Goal: Task Accomplishment & Management: Use online tool/utility

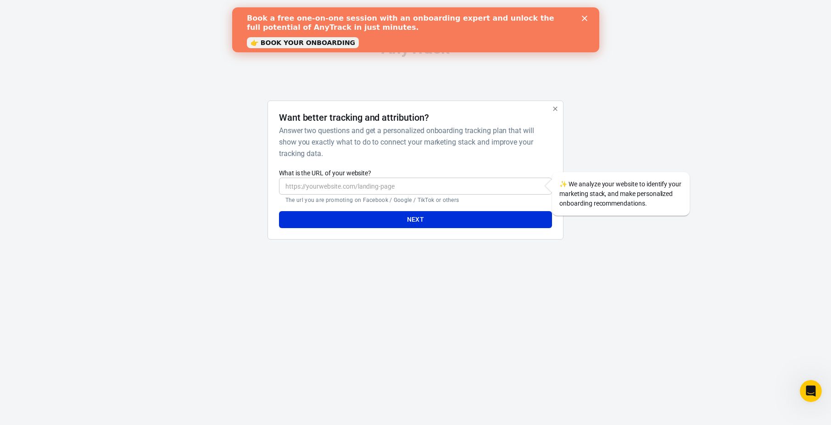
click at [284, 45] on link "👉 BOOK YOUR ONBOARDING" at bounding box center [302, 42] width 112 height 11
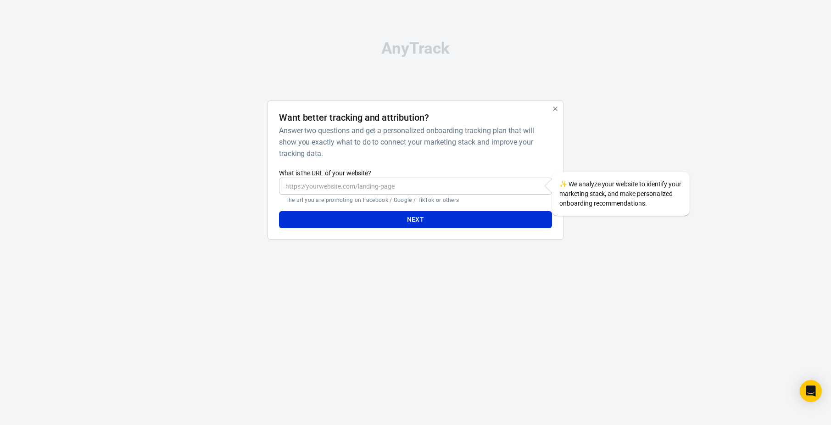
click at [405, 187] on input "What is the URL of your website?" at bounding box center [415, 186] width 273 height 17
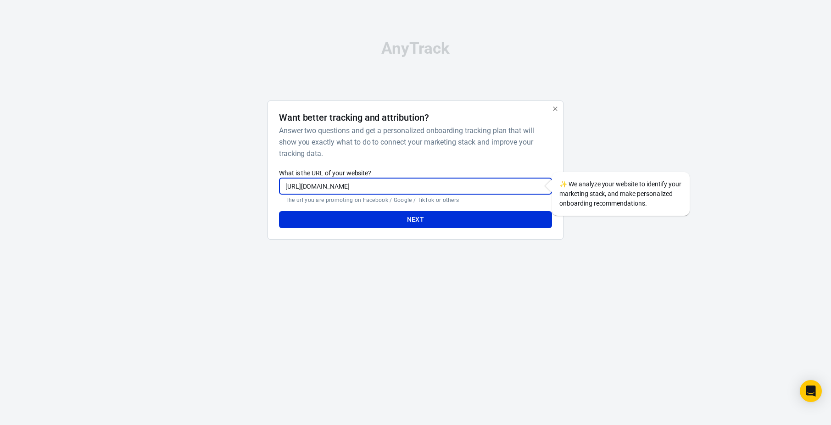
type input "https://www.standoutfitpro.com"
click at [404, 146] on h6 "Answer two questions and get a personalized onboarding tracking plan that will …" at bounding box center [413, 142] width 269 height 34
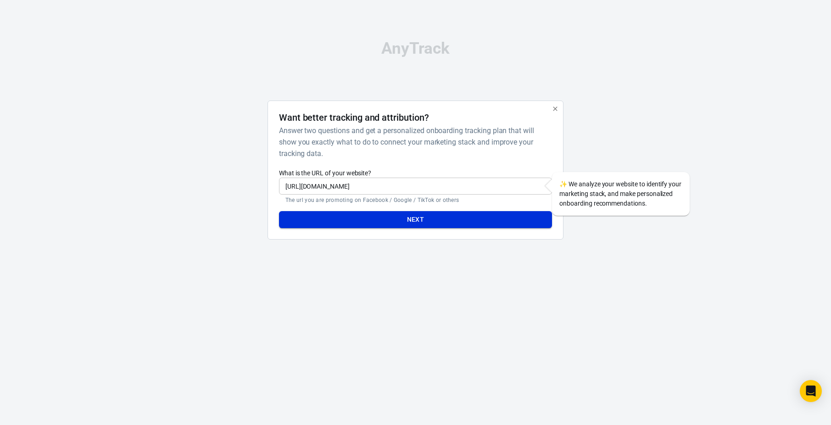
click at [415, 223] on button "Next" at bounding box center [415, 219] width 273 height 17
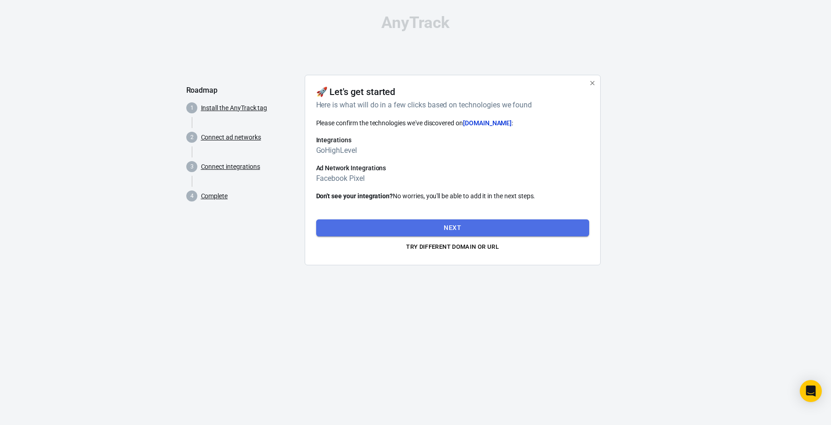
click at [459, 228] on button "Next" at bounding box center [452, 227] width 273 height 17
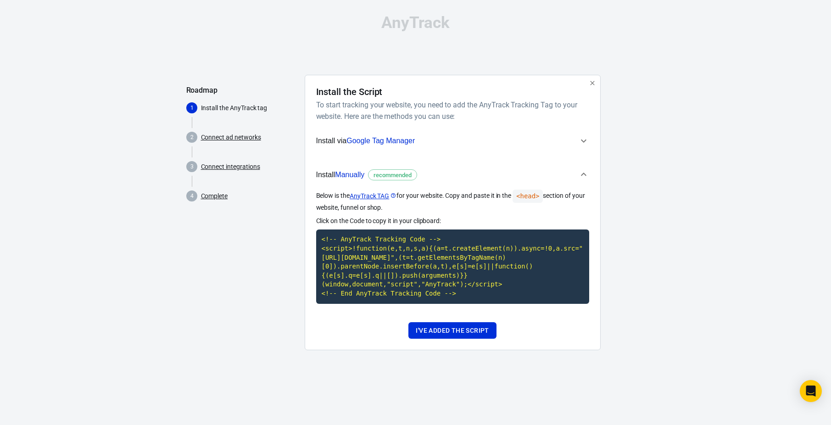
click at [584, 140] on icon "button" at bounding box center [583, 140] width 11 height 11
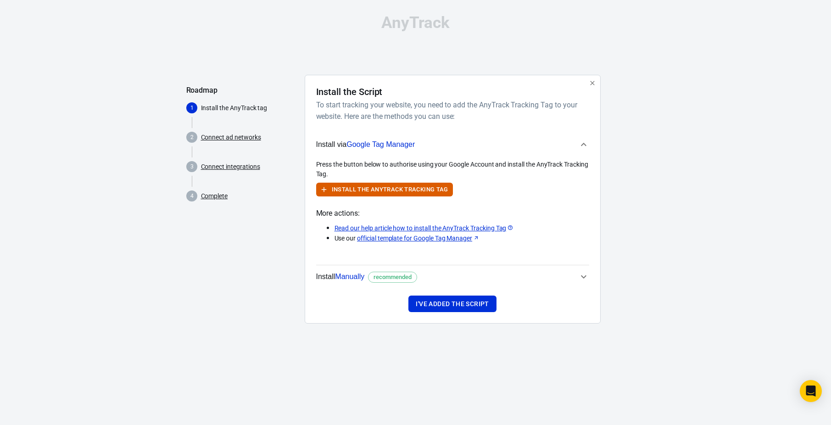
click at [584, 140] on icon "button" at bounding box center [583, 144] width 11 height 11
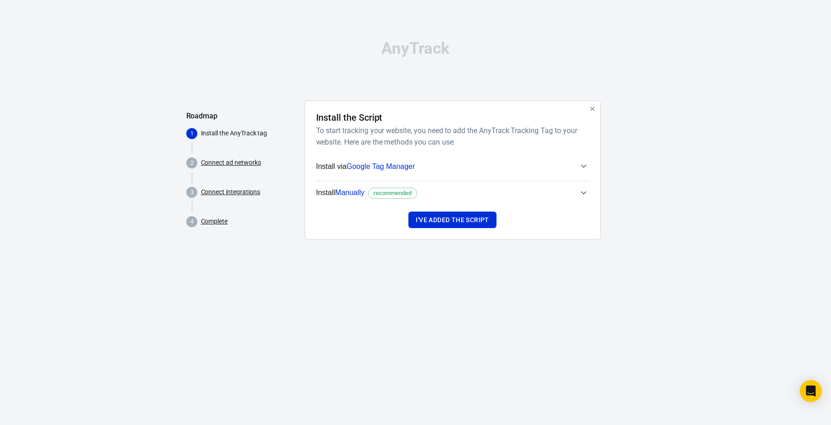
click at [584, 192] on icon "button" at bounding box center [583, 192] width 11 height 11
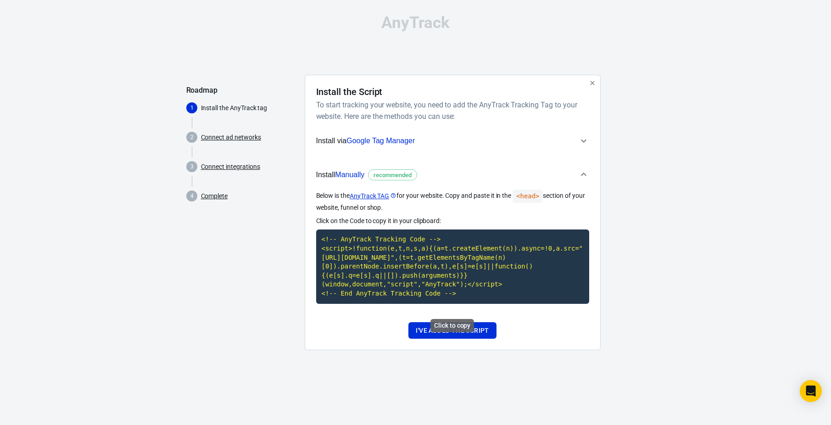
click at [452, 300] on code "<!-- AnyTrack Tracking Code --> <script>!function(e,t,n,s,a){(a=t.createElement…" at bounding box center [452, 266] width 273 height 74
click at [479, 339] on button "I've added the script" at bounding box center [452, 330] width 88 height 17
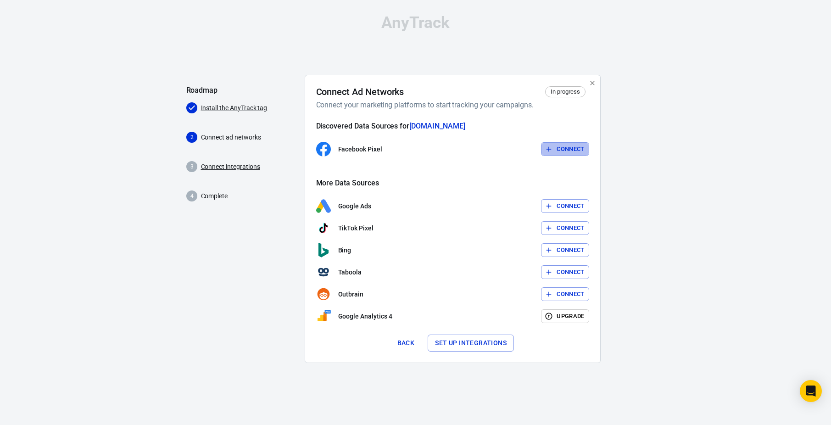
click at [563, 146] on button "Connect" at bounding box center [565, 149] width 48 height 14
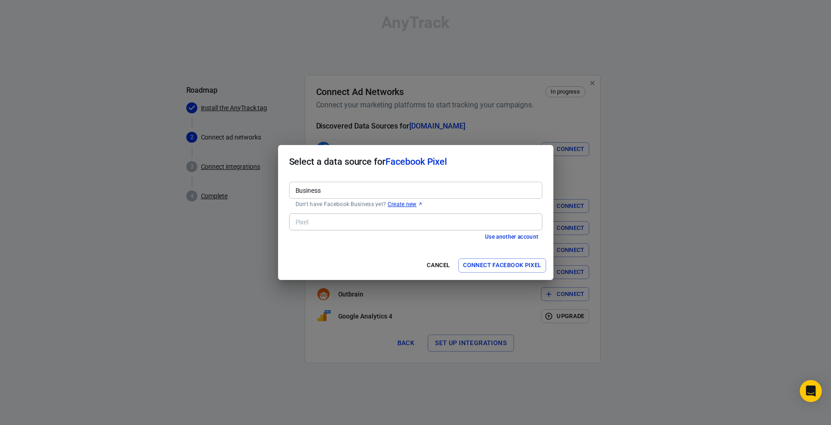
click at [390, 186] on input "Business" at bounding box center [415, 189] width 246 height 11
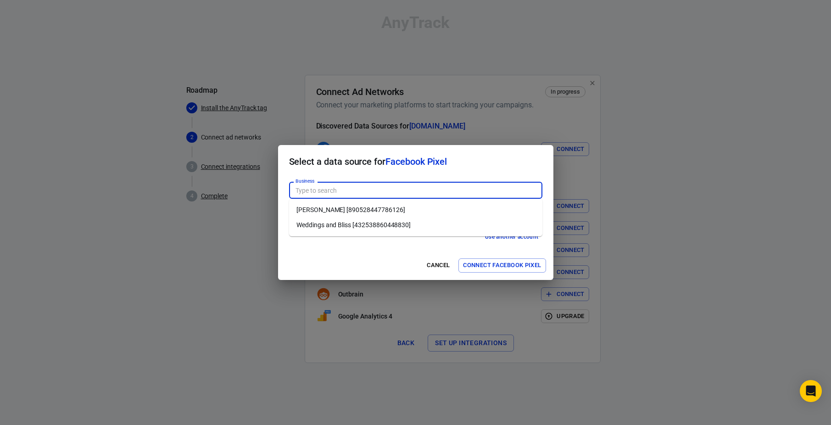
click at [380, 209] on li "Brandi Clark [890528447786126]" at bounding box center [415, 209] width 253 height 15
type input "Brandi Clark [890528447786126]"
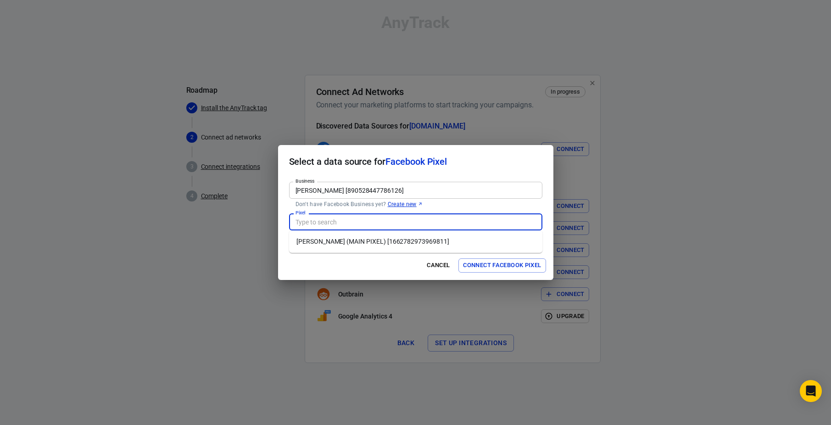
click at [379, 223] on input "Pixel" at bounding box center [415, 221] width 246 height 11
click at [378, 241] on li "Brandi Clark (MAIN PIXEL) [1662782973969811]" at bounding box center [415, 241] width 253 height 15
type input "Brandi Clark (MAIN PIXEL) [1662782973969811]"
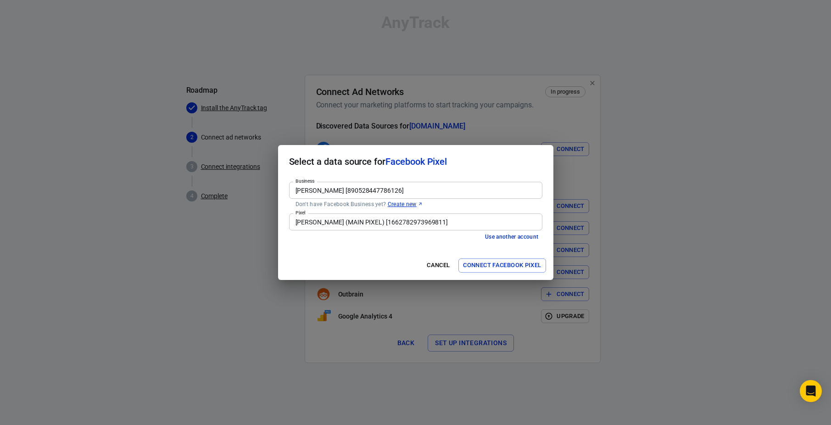
click at [522, 164] on h2 "Select a data source for Facebook Pixel" at bounding box center [415, 161] width 275 height 33
click at [502, 263] on button "Connect Facebook Pixel" at bounding box center [501, 265] width 87 height 14
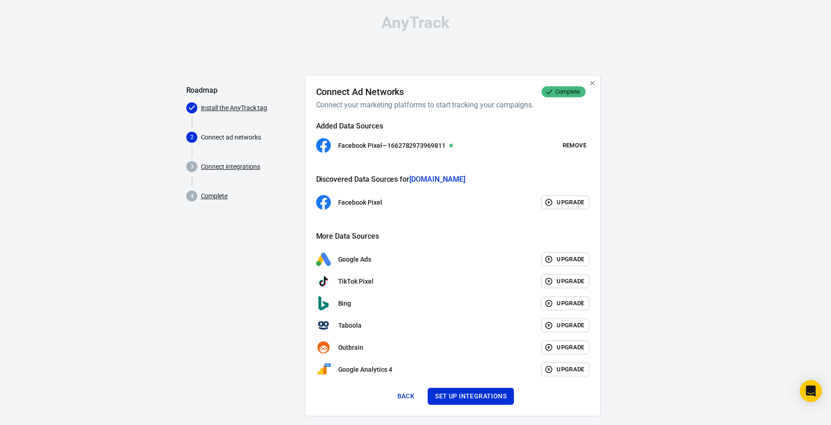
scroll to position [11, 0]
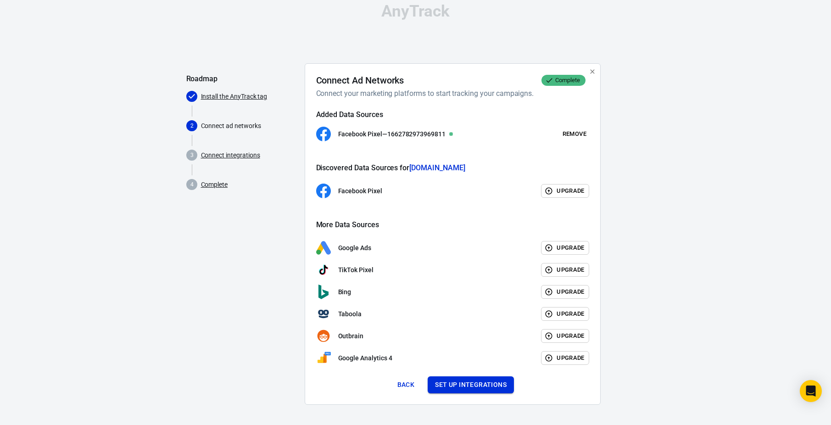
click at [450, 385] on button "Set up integrations" at bounding box center [471, 384] width 86 height 17
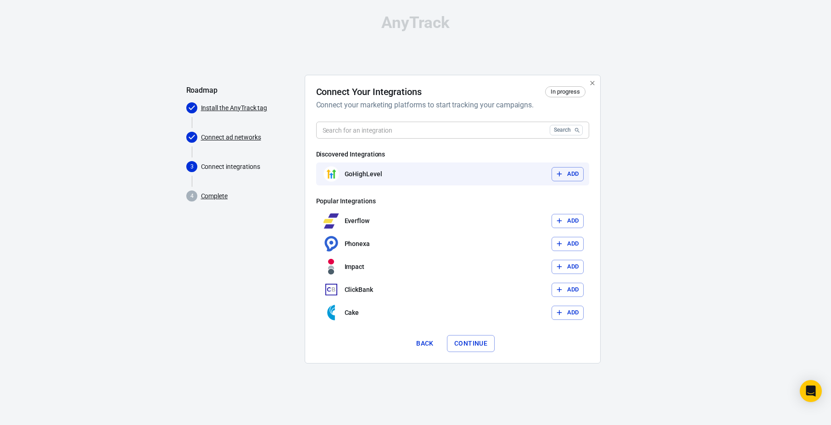
click at [564, 173] on button "Add" at bounding box center [568, 174] width 32 height 14
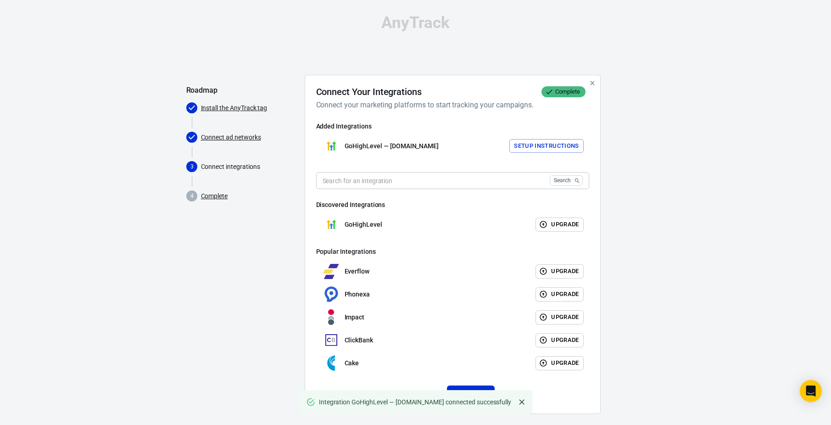
scroll to position [11, 0]
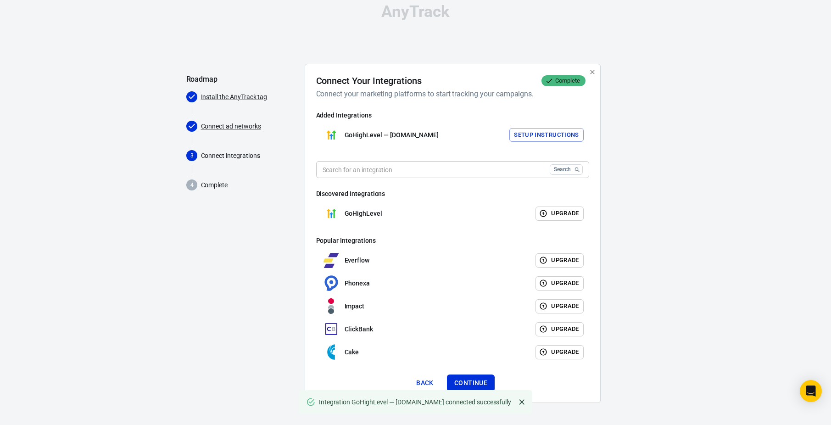
click at [535, 136] on button "Setup Instructions" at bounding box center [546, 135] width 74 height 14
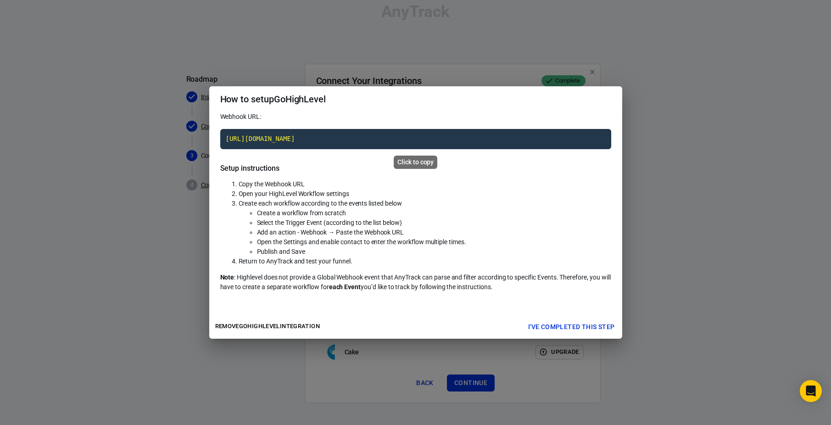
click at [408, 139] on code "[URL][DOMAIN_NAME]" at bounding box center [415, 139] width 391 height 20
click at [586, 323] on button "I've completed this step" at bounding box center [571, 326] width 94 height 17
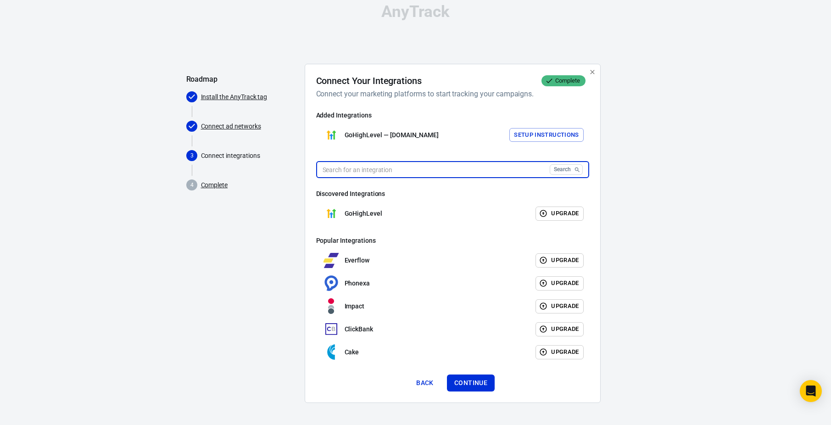
click at [434, 167] on input "text" at bounding box center [431, 169] width 230 height 17
click at [446, 141] on div "GoHighLevel — standoutfitpro.com Setup Instructions" at bounding box center [452, 134] width 273 height 23
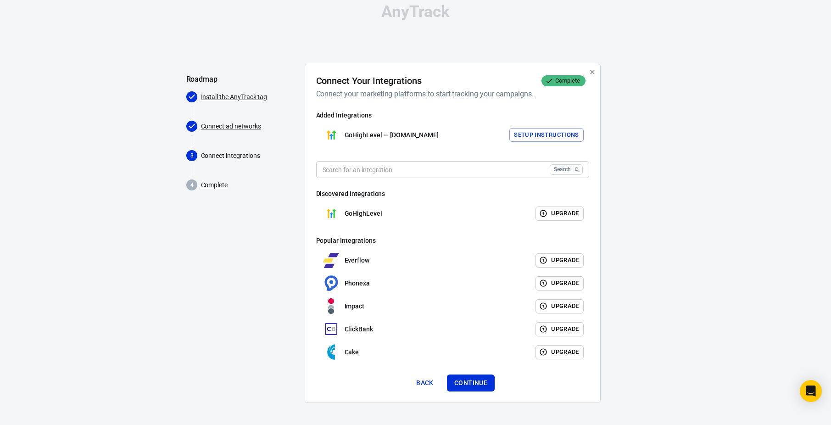
click at [518, 135] on button "Setup Instructions" at bounding box center [546, 135] width 74 height 14
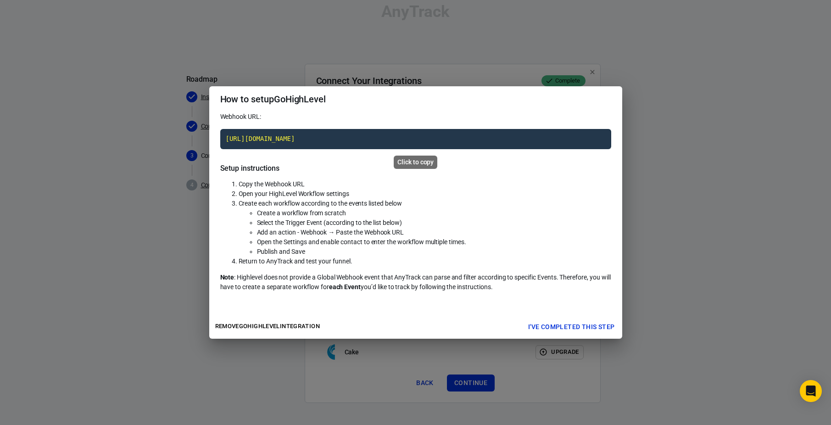
click at [423, 140] on code "[URL][DOMAIN_NAME]" at bounding box center [415, 139] width 391 height 20
click at [565, 325] on button "I've completed this step" at bounding box center [571, 326] width 94 height 17
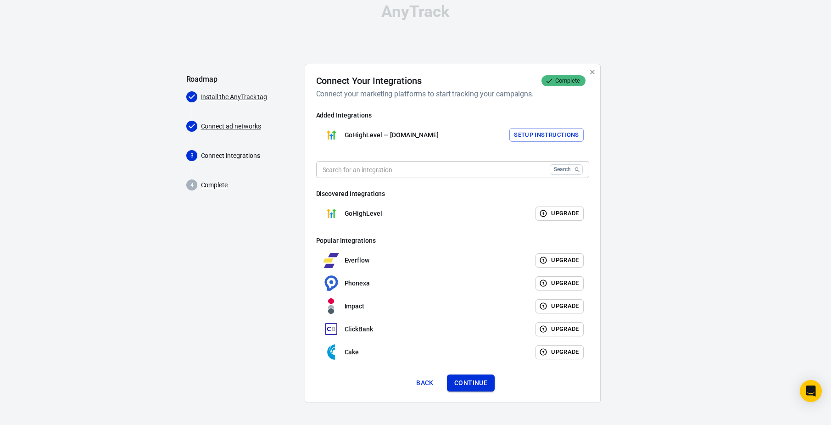
click at [471, 381] on button "Continue" at bounding box center [471, 382] width 48 height 17
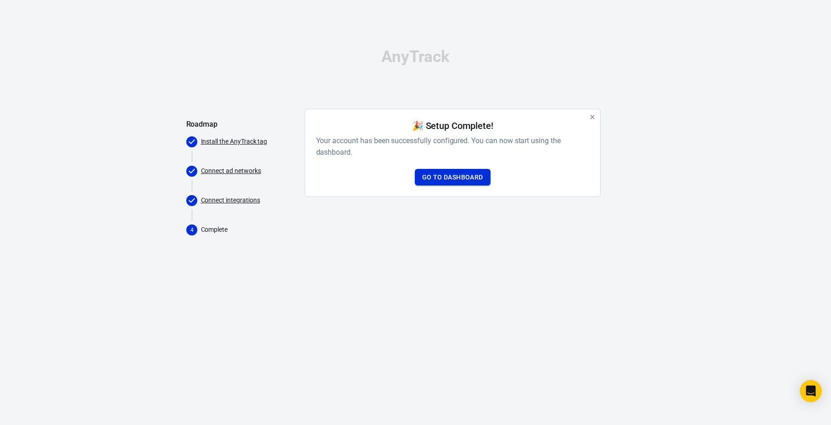
click at [461, 179] on link "Go to Dashboard" at bounding box center [453, 177] width 76 height 17
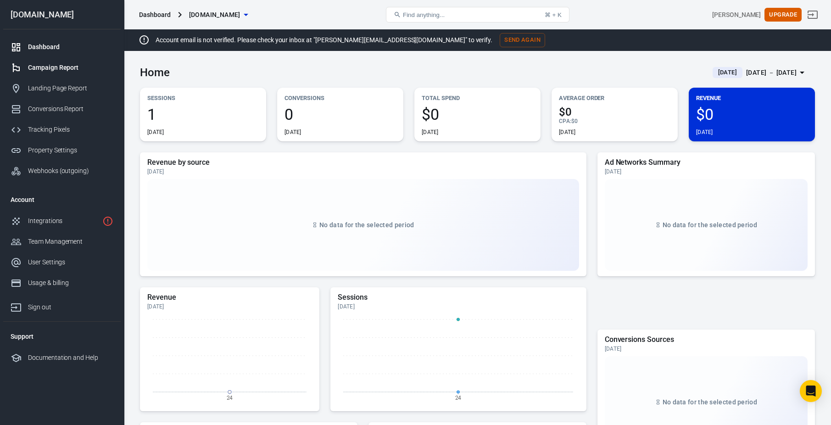
click at [52, 73] on link "Campaign Report" at bounding box center [61, 67] width 117 height 21
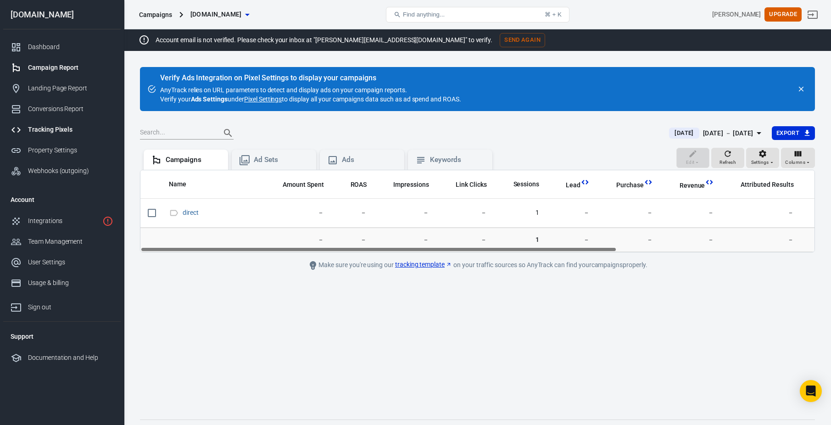
click at [47, 129] on div "Tracking Pixels" at bounding box center [70, 130] width 85 height 10
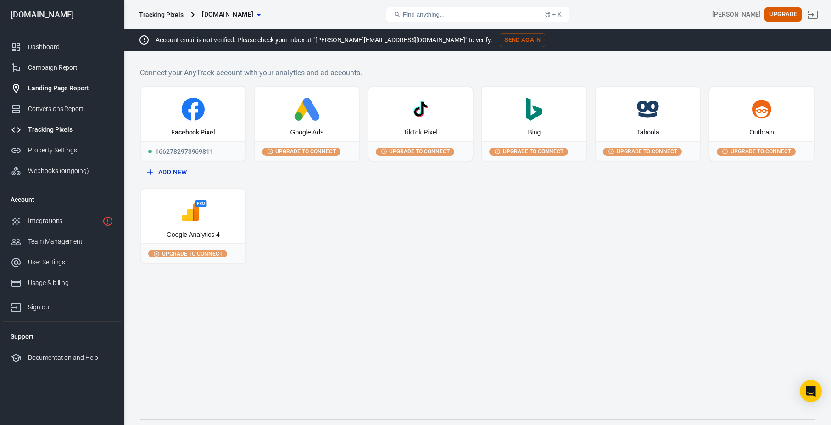
click at [54, 87] on div "Landing Page Report" at bounding box center [70, 89] width 85 height 10
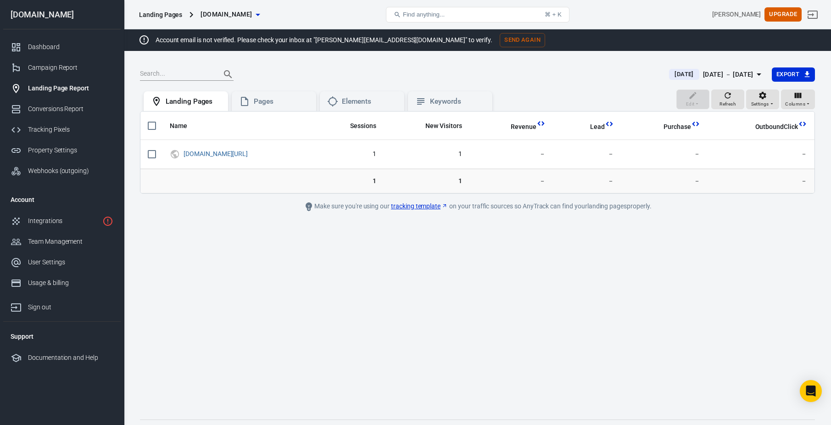
click at [408, 206] on link "tracking template" at bounding box center [419, 206] width 57 height 10
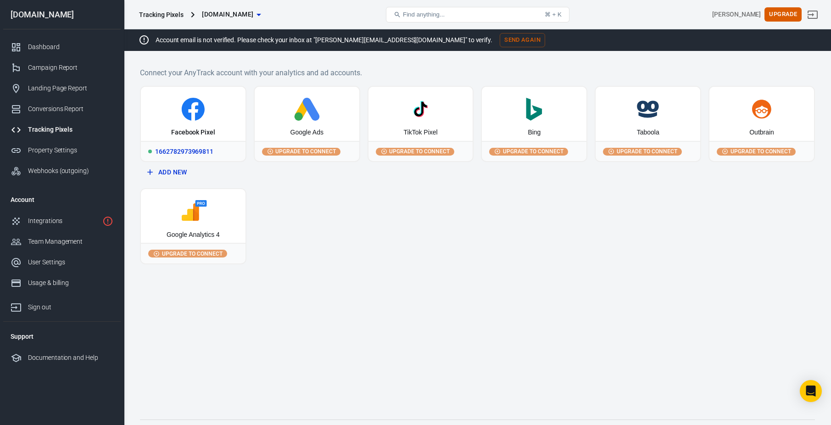
click at [193, 148] on div "1662782973969811" at bounding box center [193, 151] width 105 height 20
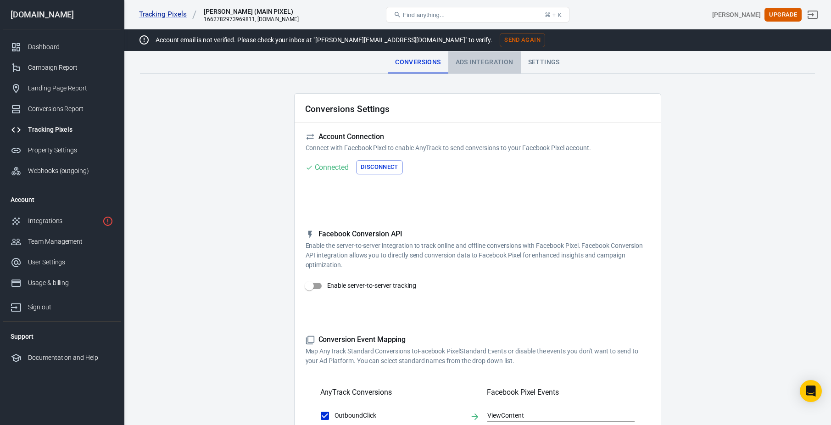
click at [480, 60] on div "Ads Integration" at bounding box center [484, 62] width 72 height 22
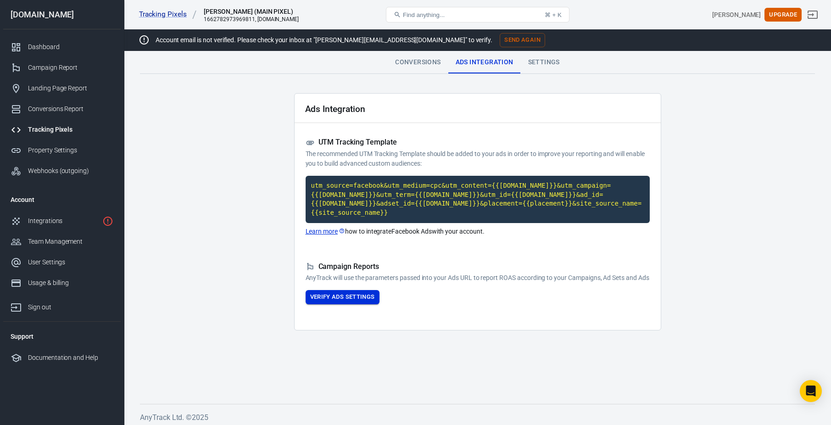
click at [356, 304] on button "Verify Ads Settings" at bounding box center [343, 297] width 74 height 14
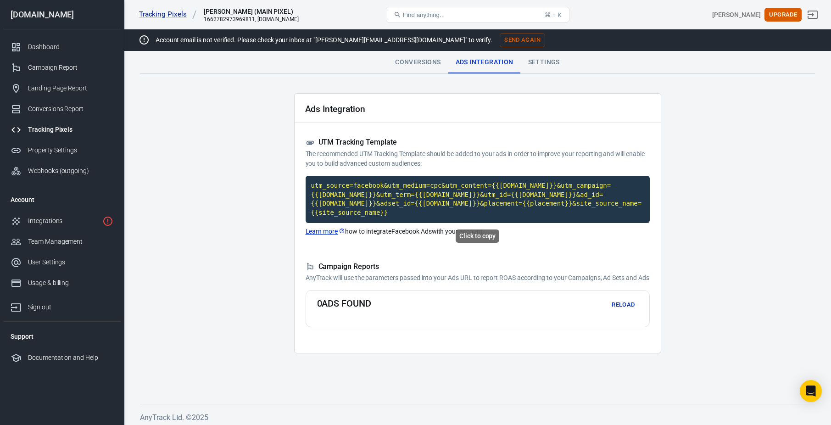
click at [400, 200] on code "utm_source=facebook&utm_medium=cpc&utm_content={{adset.name}}&utm_campaign={{ca…" at bounding box center [478, 199] width 344 height 47
click at [69, 354] on div "Documentation and Help" at bounding box center [70, 358] width 85 height 10
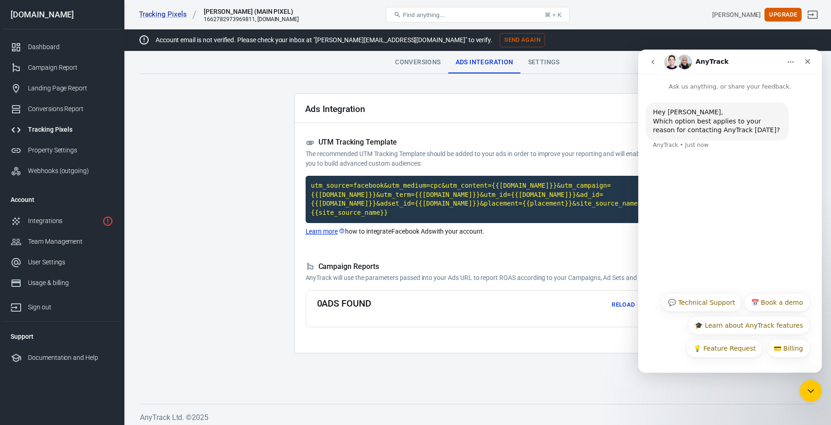
click at [283, 170] on main "Conversions Ads Integration Settings Ads Integration UTM Tracking Template The …" at bounding box center [477, 220] width 675 height 338
click at [807, 62] on icon "Close" at bounding box center [807, 61] width 5 height 5
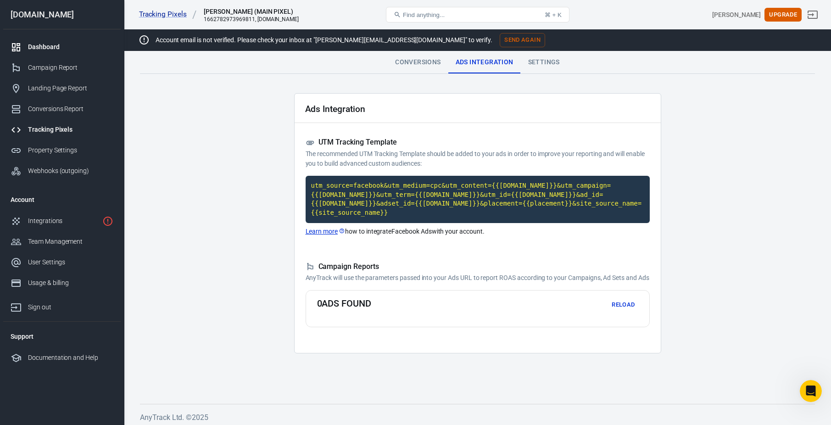
click at [52, 43] on div "Dashboard" at bounding box center [70, 47] width 85 height 10
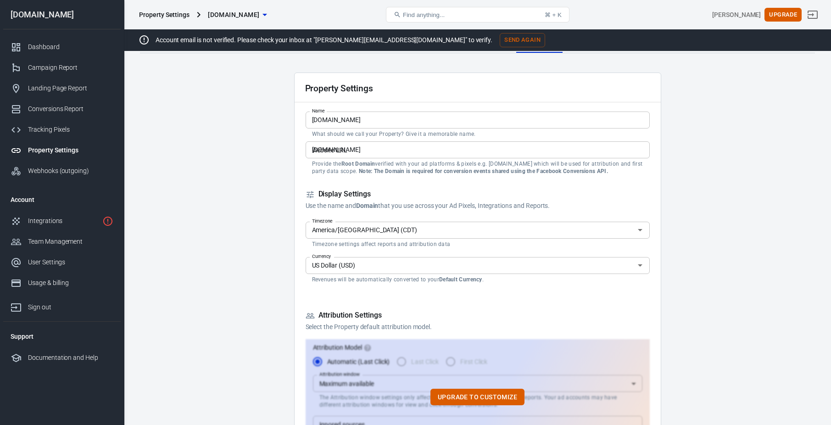
scroll to position [21, 0]
click at [494, 149] on input "[DOMAIN_NAME]" at bounding box center [478, 149] width 344 height 17
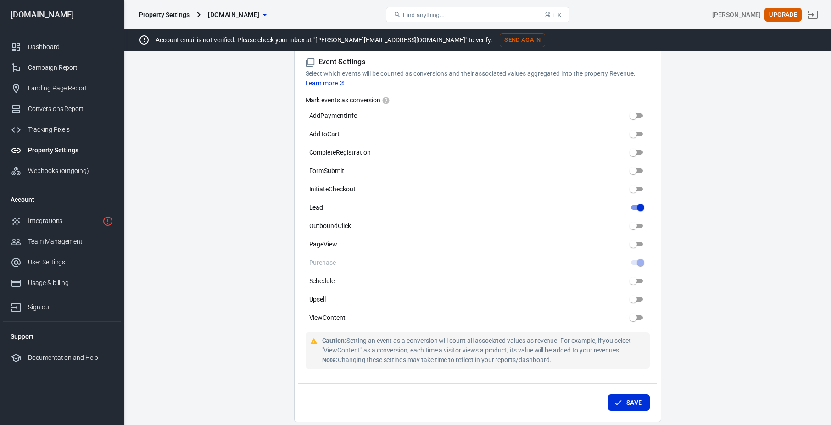
scroll to position [447, 0]
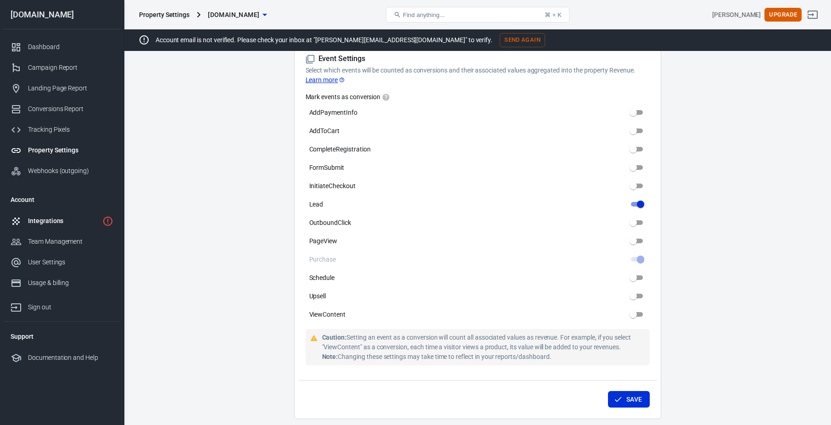
click at [68, 219] on div "Integrations" at bounding box center [63, 221] width 71 height 10
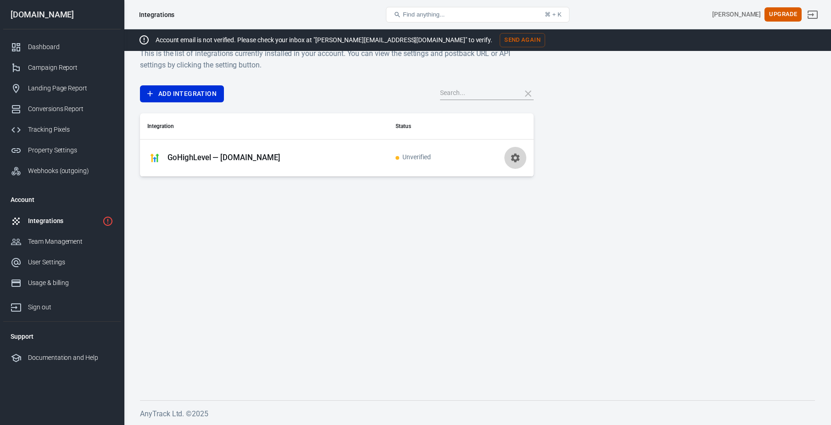
click at [516, 156] on icon "button" at bounding box center [515, 157] width 11 height 11
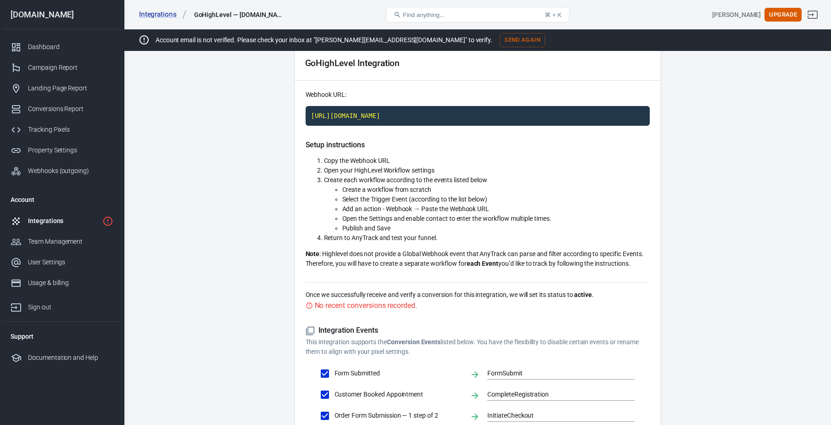
scroll to position [52, 0]
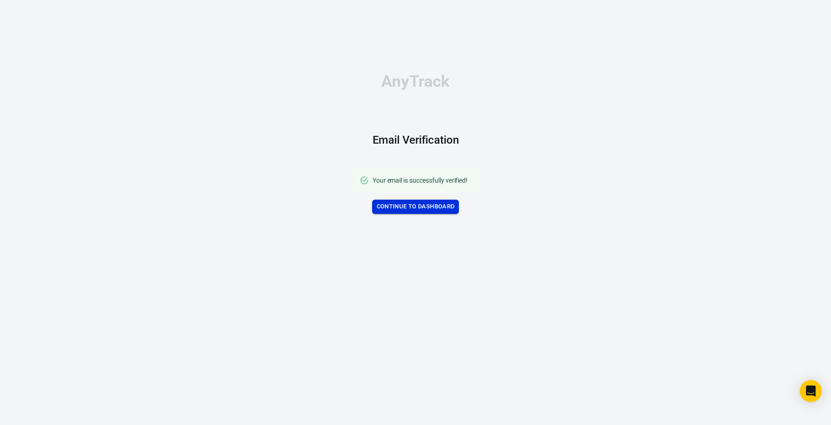
click at [406, 210] on link "Continue to Dashboard" at bounding box center [415, 207] width 87 height 14
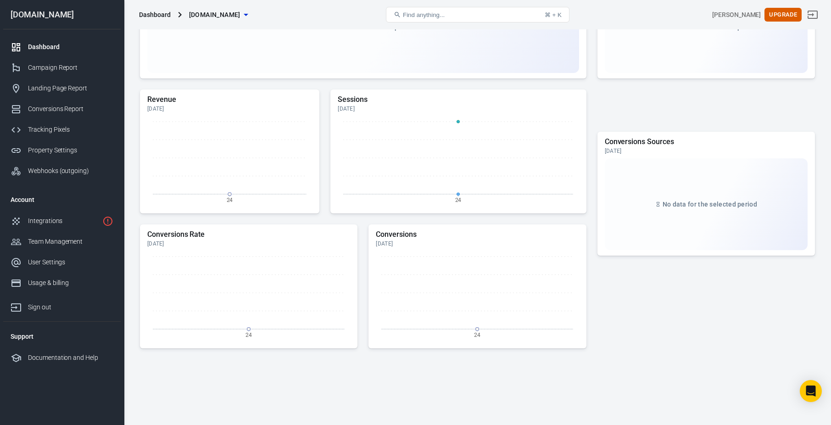
scroll to position [202, 0]
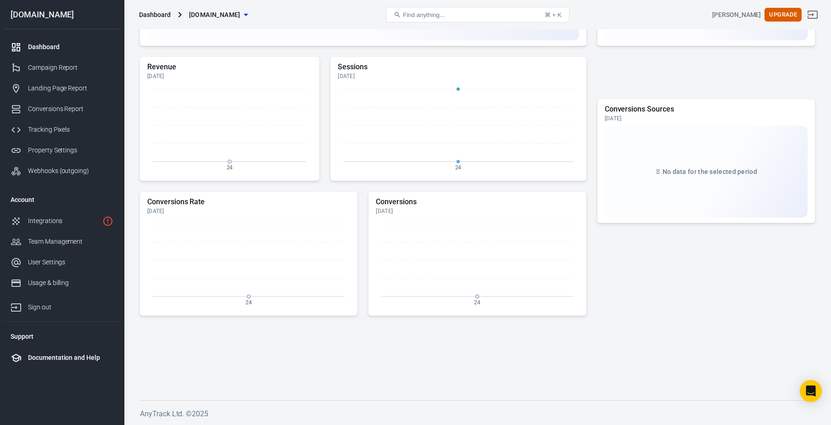
click at [53, 357] on div "Documentation and Help" at bounding box center [70, 358] width 85 height 10
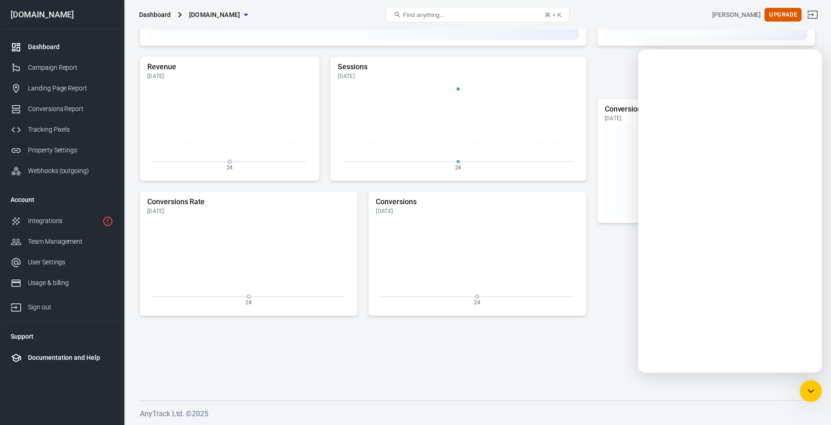
scroll to position [0, 0]
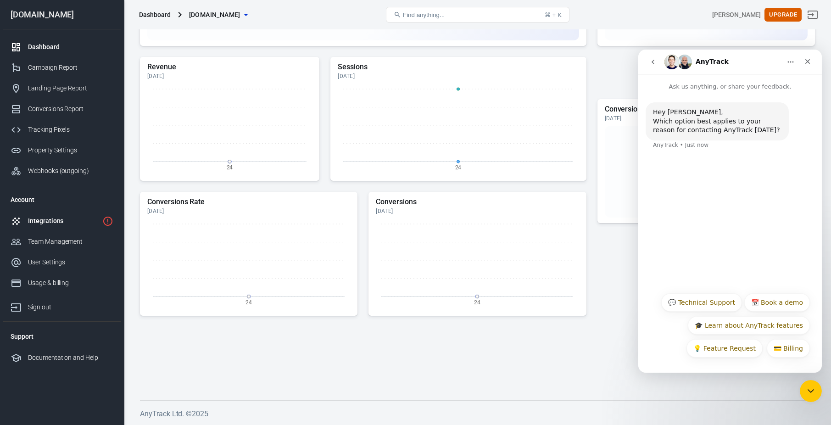
click at [44, 222] on div "Integrations" at bounding box center [63, 221] width 71 height 10
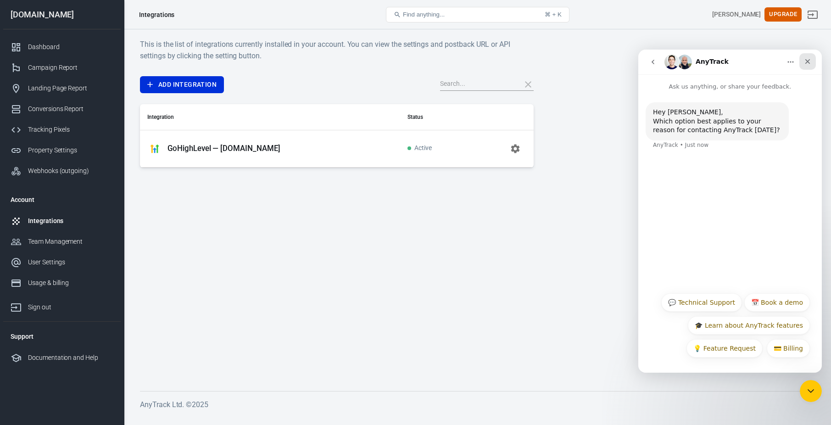
click at [809, 59] on icon "Close" at bounding box center [807, 61] width 7 height 7
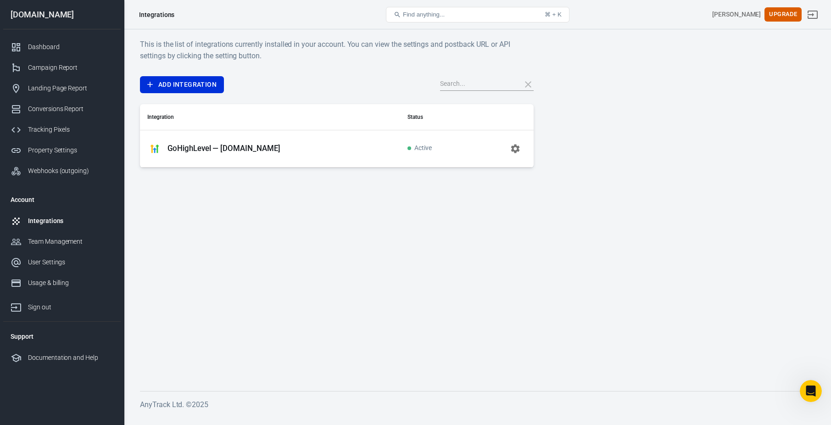
click at [39, 13] on div "[DOMAIN_NAME]" at bounding box center [61, 15] width 117 height 8
click at [438, 12] on span "Find anything..." at bounding box center [424, 14] width 42 height 7
click at [44, 44] on div "Dashboard" at bounding box center [70, 47] width 85 height 10
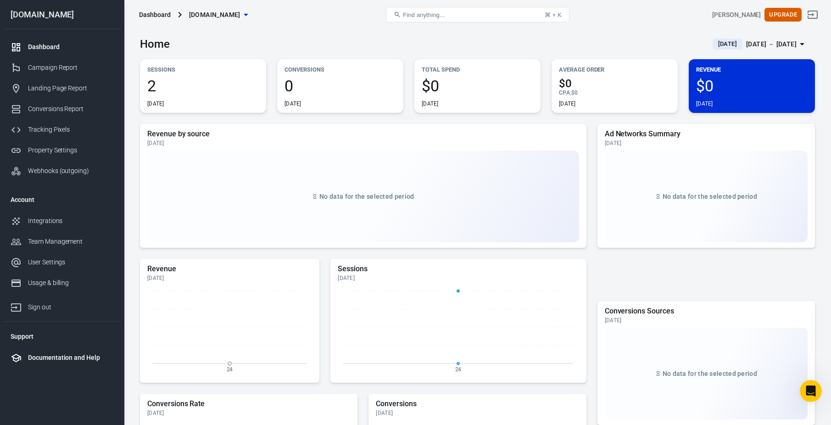
click at [83, 358] on div "Documentation and Help" at bounding box center [70, 358] width 85 height 10
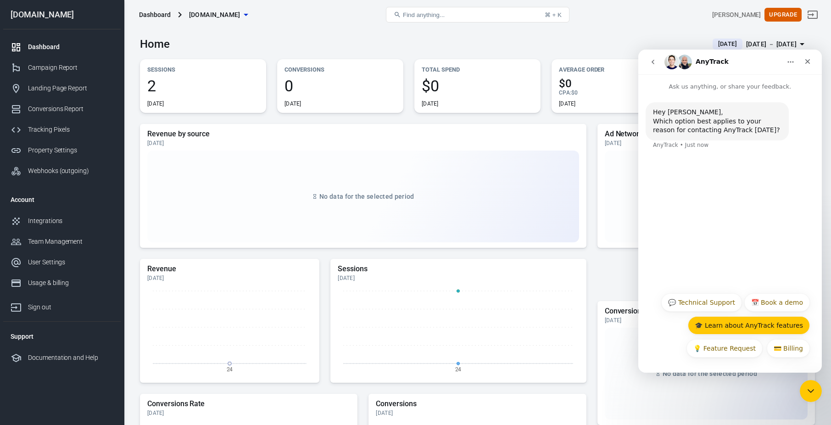
click at [729, 322] on button "🎓 Learn about AnyTrack features" at bounding box center [749, 325] width 122 height 18
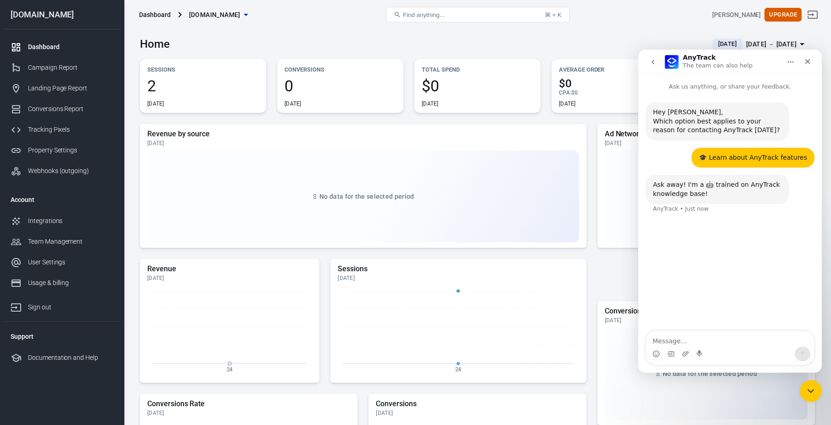
click at [668, 339] on textarea "Message…" at bounding box center [730, 339] width 168 height 16
type textarea "onboading video"
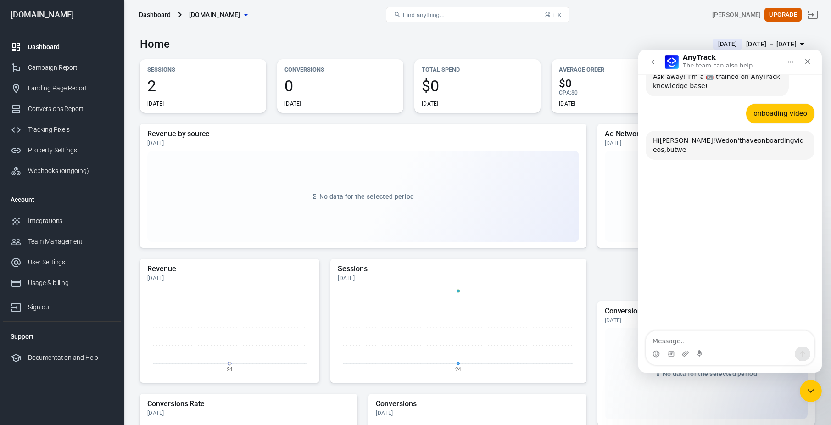
scroll to position [139, 0]
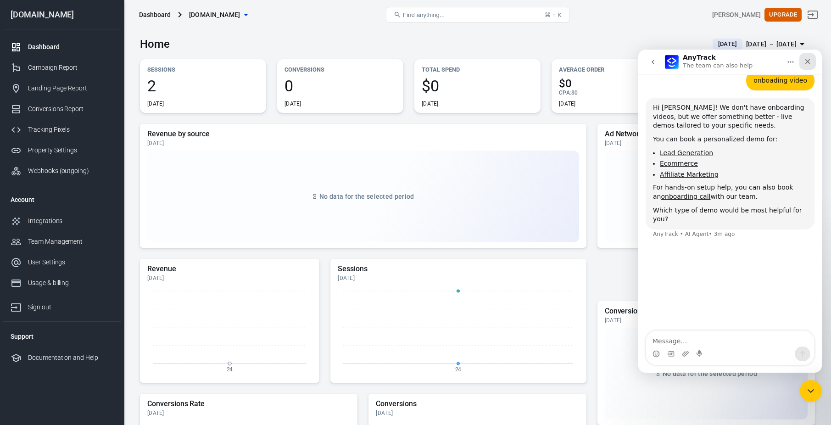
click at [806, 61] on icon "Close" at bounding box center [807, 61] width 5 height 5
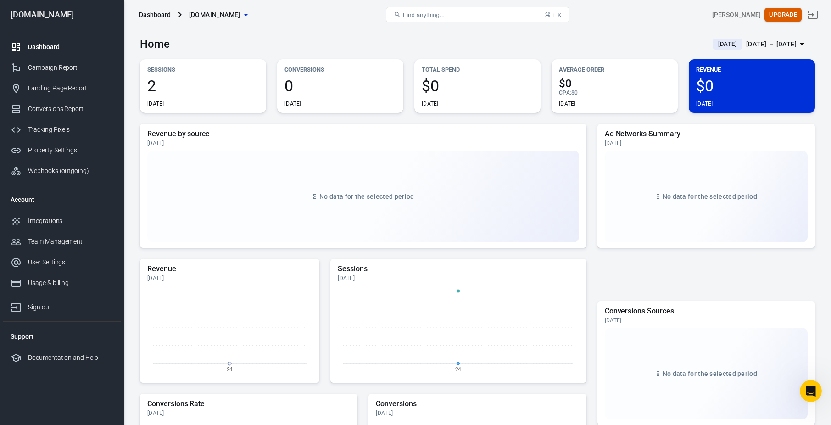
click at [786, 12] on button "Upgrade" at bounding box center [782, 15] width 37 height 14
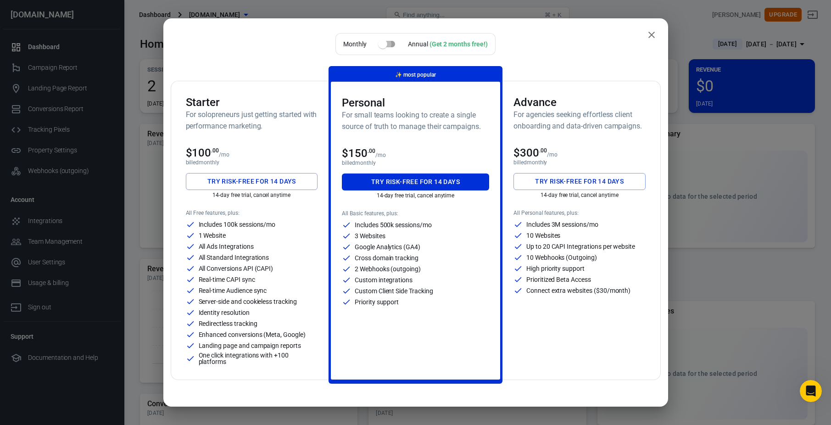
click at [385, 43] on input "checkbox" at bounding box center [383, 43] width 52 height 17
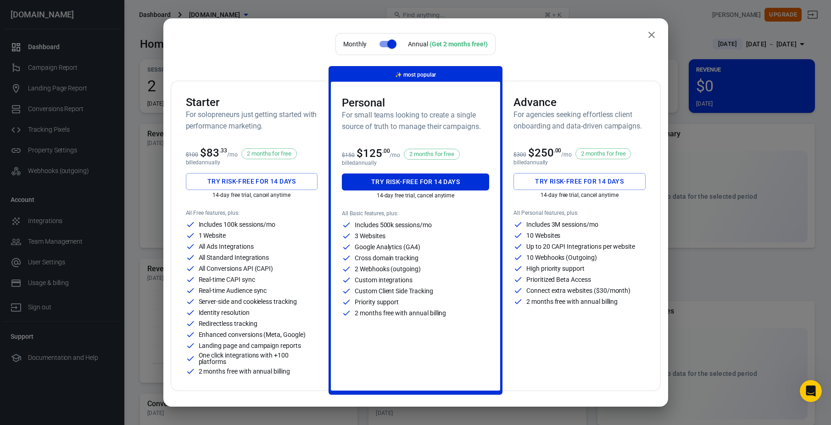
click at [384, 44] on input "checkbox" at bounding box center [392, 43] width 52 height 17
checkbox input "false"
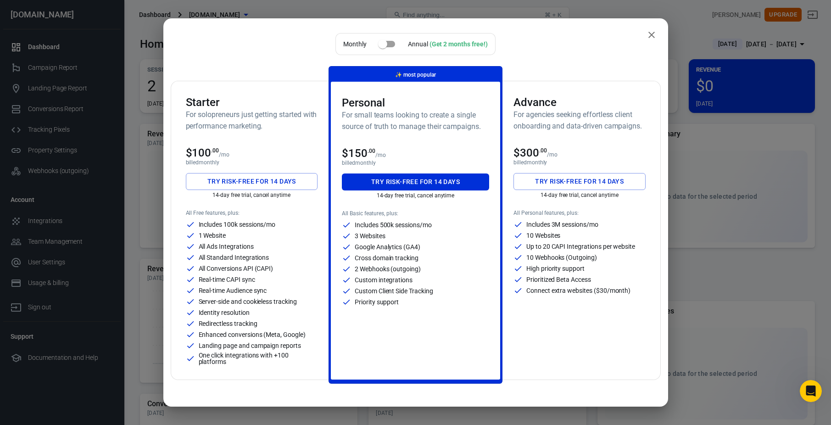
click at [650, 35] on icon "close" at bounding box center [651, 34] width 11 height 11
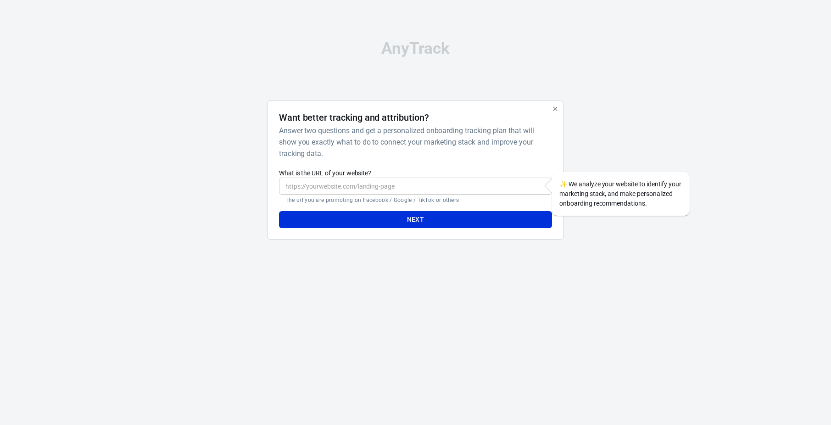
click at [441, 185] on input "What is the URL of your website?" at bounding box center [415, 186] width 273 height 17
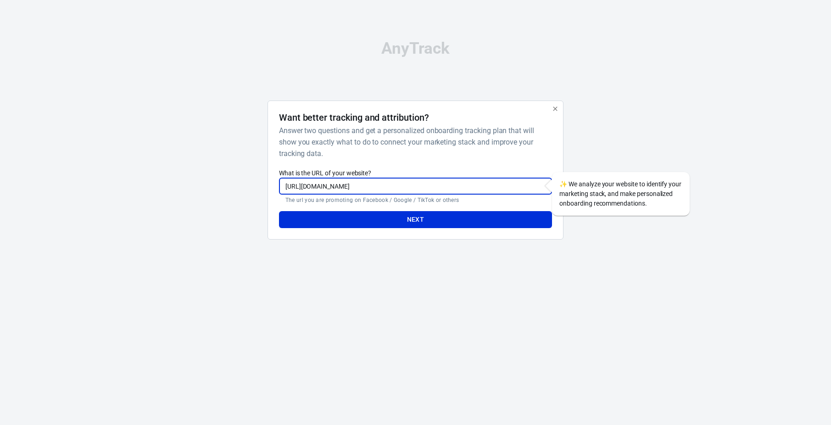
type input "https://www.standoutfitpro.com"
click at [279, 211] on button "Next" at bounding box center [415, 219] width 273 height 17
